Goal: Complete application form

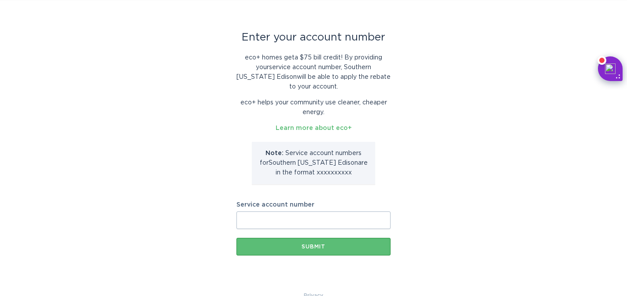
scroll to position [29, 0]
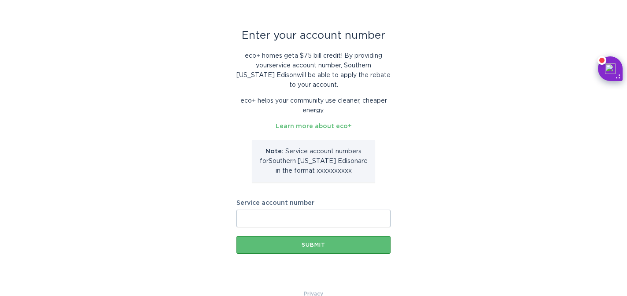
click at [291, 222] on input "Service account number" at bounding box center [313, 218] width 154 height 18
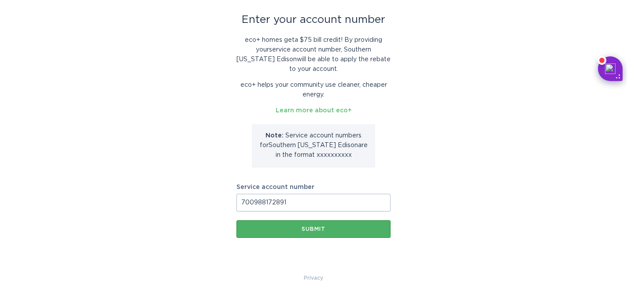
type input "700988172891"
click at [326, 226] on div "Submit" at bounding box center [313, 228] width 145 height 5
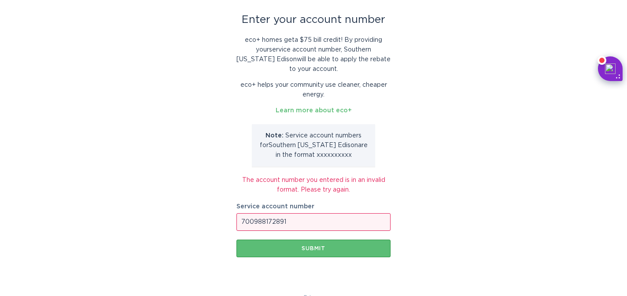
click at [315, 226] on input "700988172891" at bounding box center [313, 222] width 154 height 18
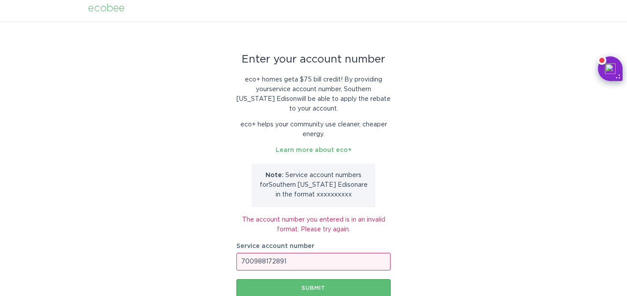
scroll to position [64, 0]
